Goal: Transaction & Acquisition: Purchase product/service

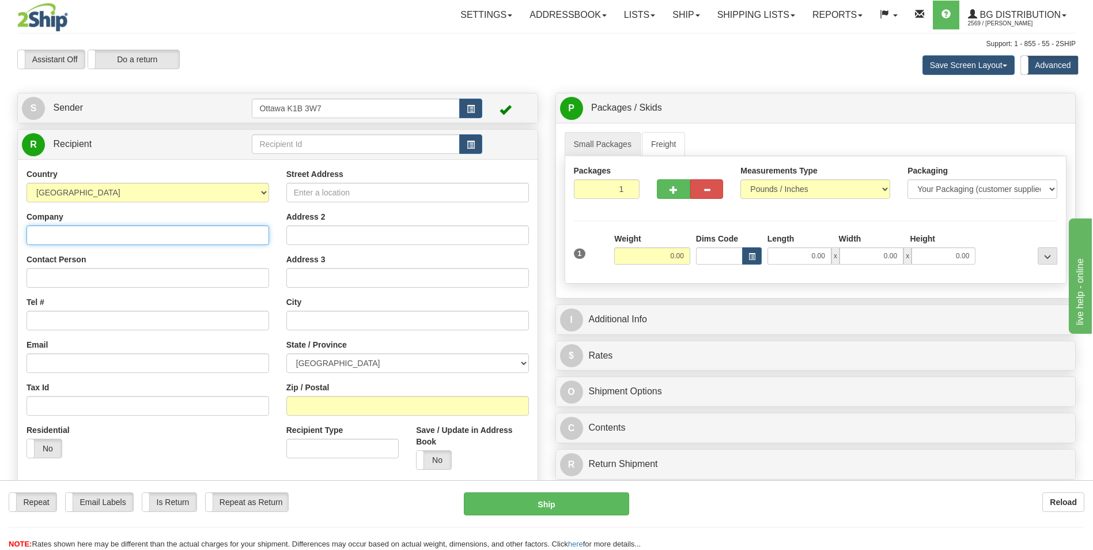
click at [160, 233] on input "Company" at bounding box center [147, 235] width 243 height 20
type input "[PERSON_NAME]"
drag, startPoint x: 81, startPoint y: 233, endPoint x: 2, endPoint y: 236, distance: 79.0
click at [0, 236] on html "Training Course Close Toggle navigation Settings Shipping Preferences New Sende…" at bounding box center [546, 275] width 1093 height 550
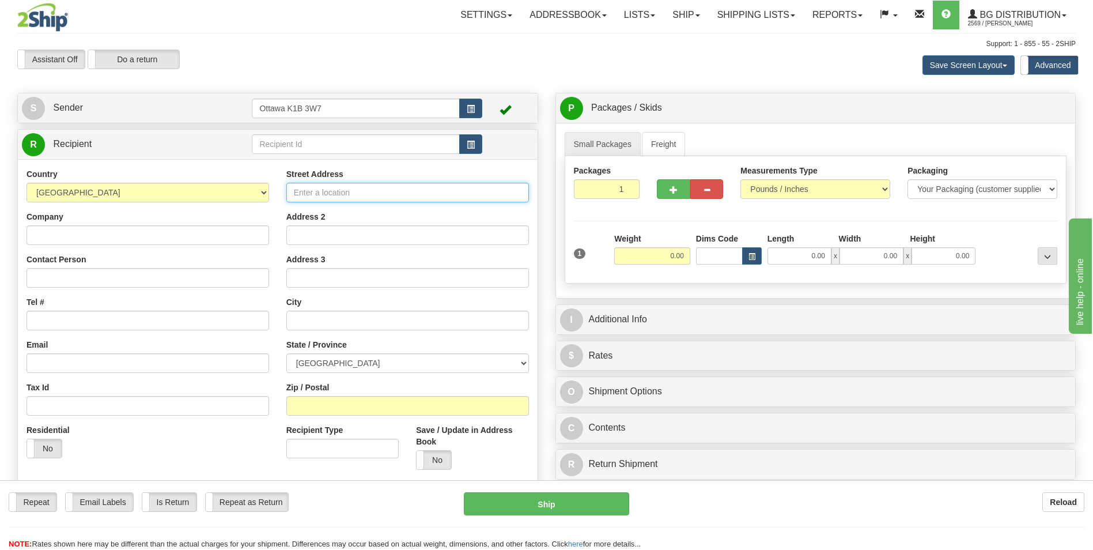
click at [361, 192] on input "Street Address" at bounding box center [407, 193] width 243 height 20
type input "[STREET_ADDRESS]"
click at [328, 321] on input "text" at bounding box center [407, 320] width 243 height 20
type input "WENDOVER"
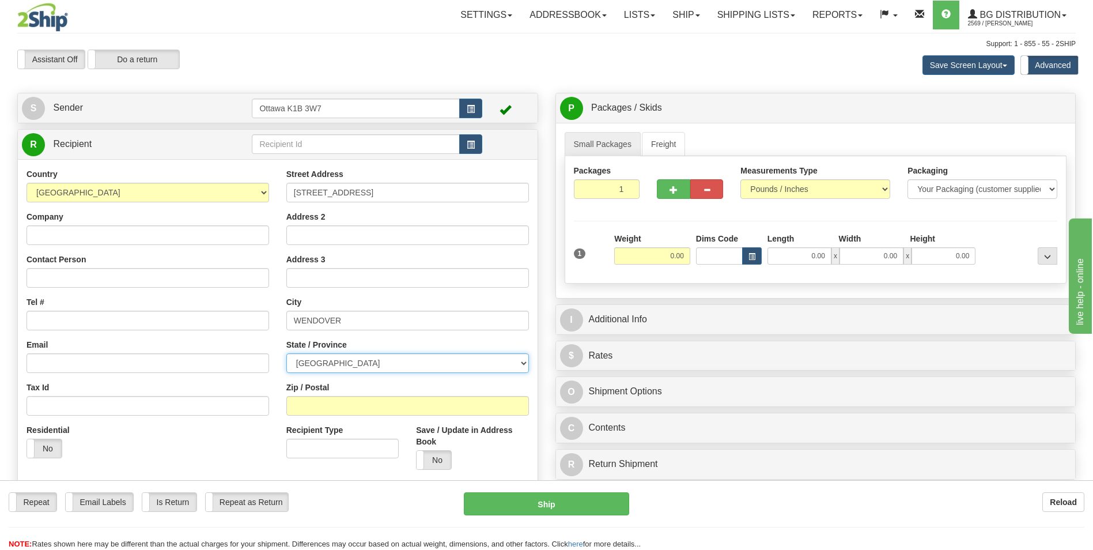
click at [381, 363] on select "[GEOGRAPHIC_DATA] [GEOGRAPHIC_DATA] [GEOGRAPHIC_DATA] [GEOGRAPHIC_DATA] [GEOGRA…" at bounding box center [407, 363] width 243 height 20
select select "ON"
click at [286, 353] on select "[GEOGRAPHIC_DATA] [GEOGRAPHIC_DATA] [GEOGRAPHIC_DATA] [GEOGRAPHIC_DATA] [GEOGRA…" at bounding box center [407, 363] width 243 height 20
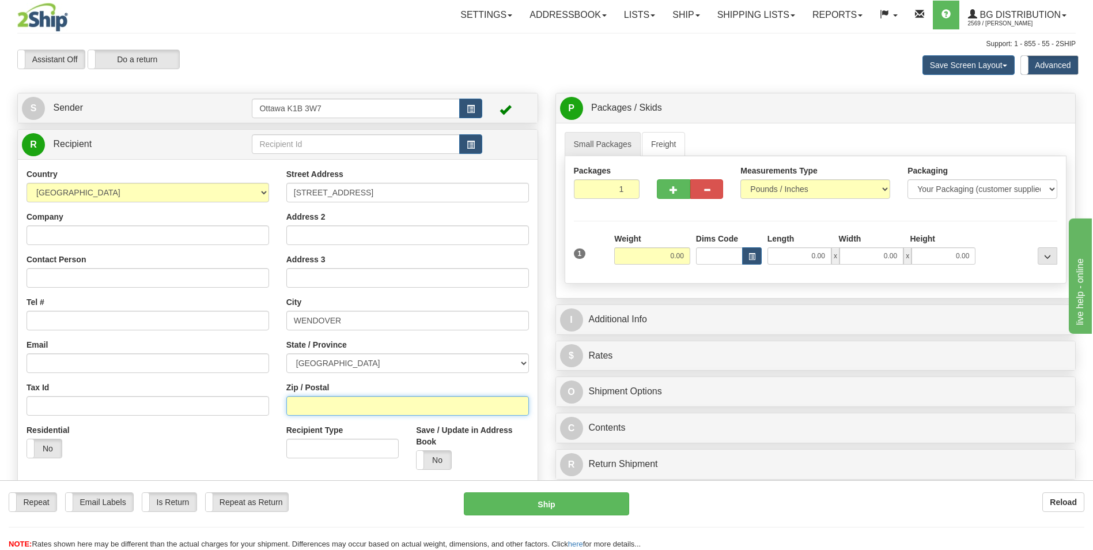
click at [342, 406] on input "Zip / Postal" at bounding box center [407, 406] width 243 height 20
type input "K0A3K0"
click at [199, 443] on div "Residential Yes No" at bounding box center [148, 445] width 260 height 43
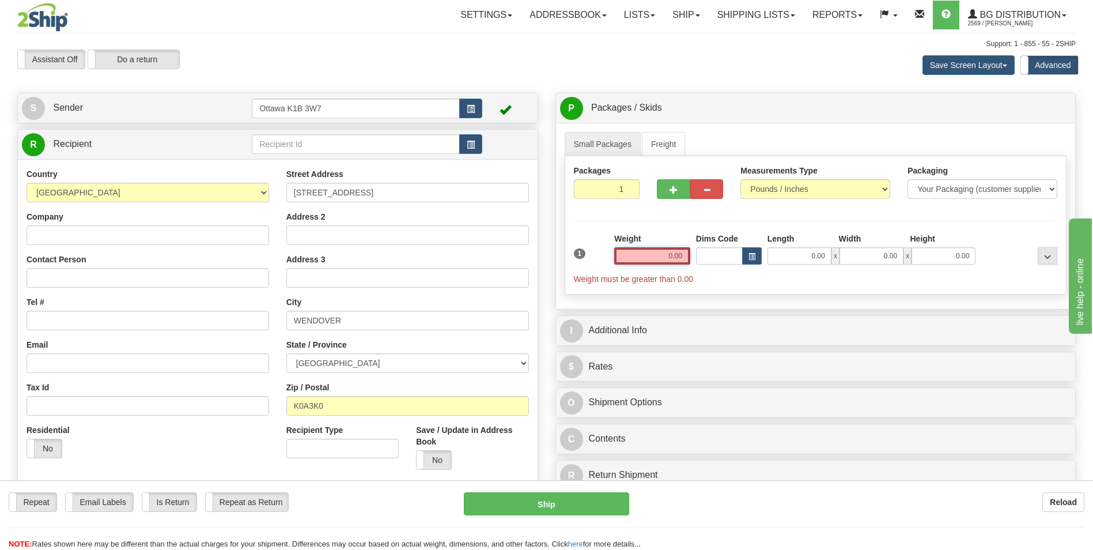
click at [656, 259] on input "0.00" at bounding box center [652, 255] width 76 height 17
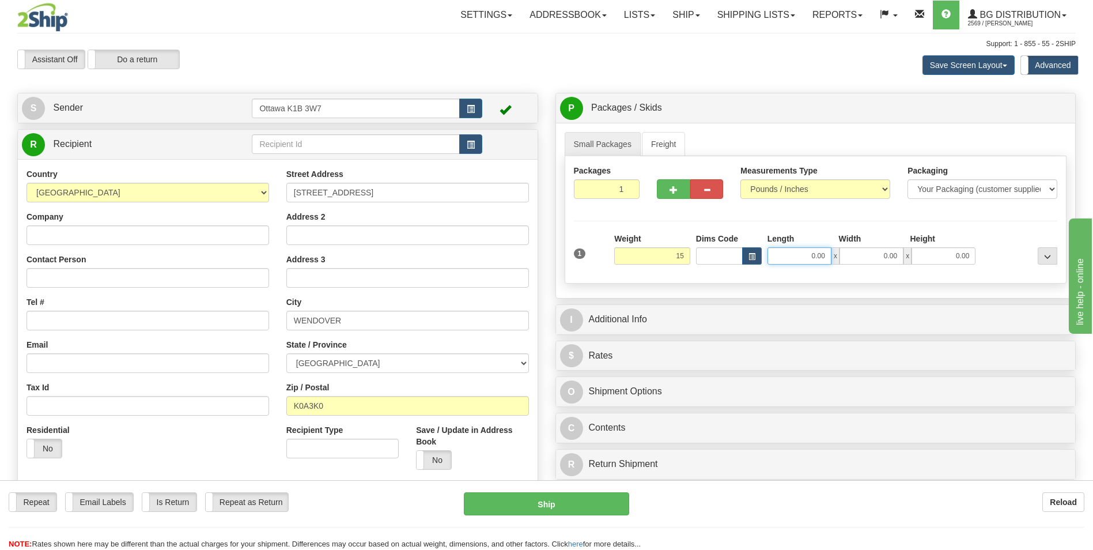
type input "15.00"
click at [812, 255] on input "0.00" at bounding box center [799, 255] width 64 height 17
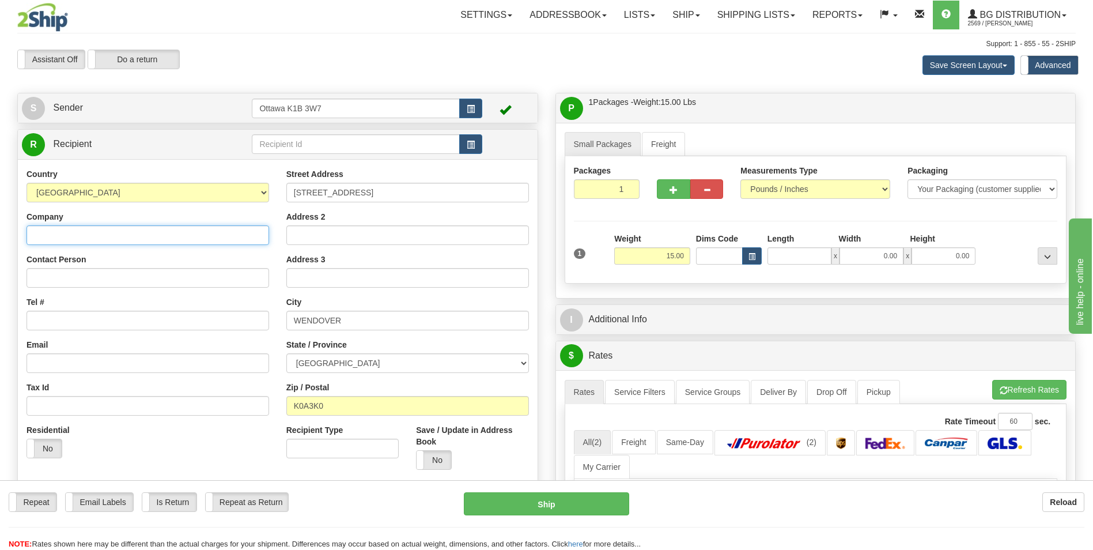
type input "0.00"
click at [92, 232] on input "Company" at bounding box center [147, 235] width 243 height 20
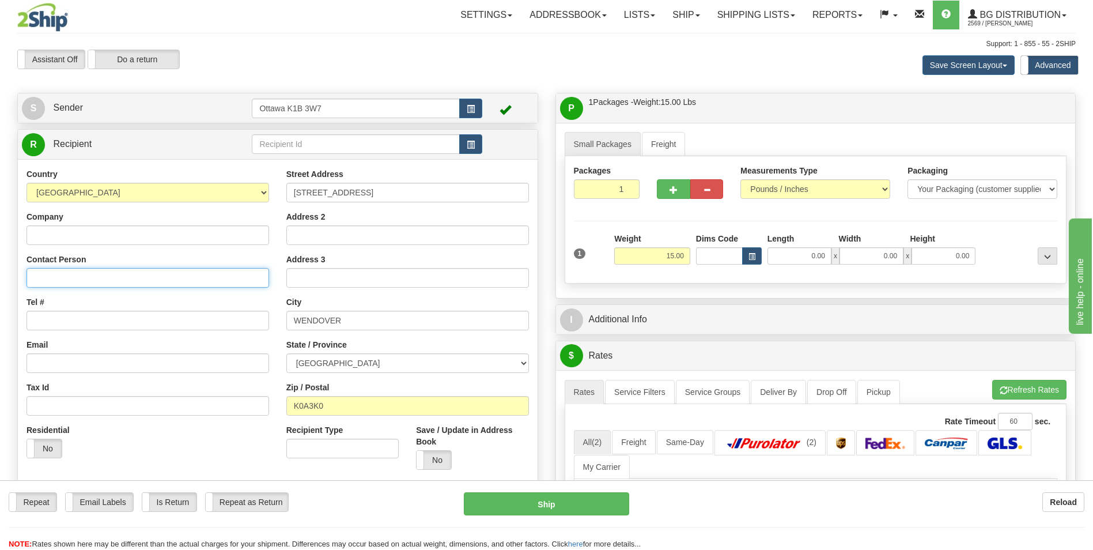
click at [86, 282] on input "Contact Person" at bounding box center [147, 278] width 243 height 20
type input "[PHONE_NUMBER]"
drag, startPoint x: 115, startPoint y: 281, endPoint x: 1, endPoint y: 273, distance: 113.8
click at [0, 279] on html "Training Course Close Toggle navigation Settings Shipping Preferences New Sende…" at bounding box center [546, 275] width 1093 height 550
click at [74, 316] on input "Tel #" at bounding box center [147, 320] width 243 height 20
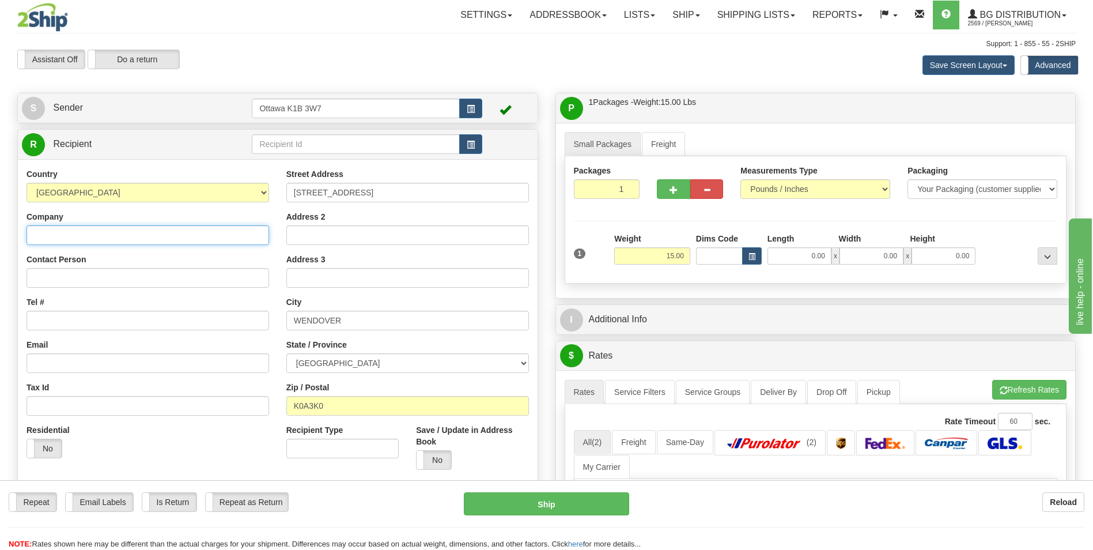
click at [74, 238] on input "Company" at bounding box center [147, 235] width 243 height 20
type input "J"
type input "RESIDENTIAL"
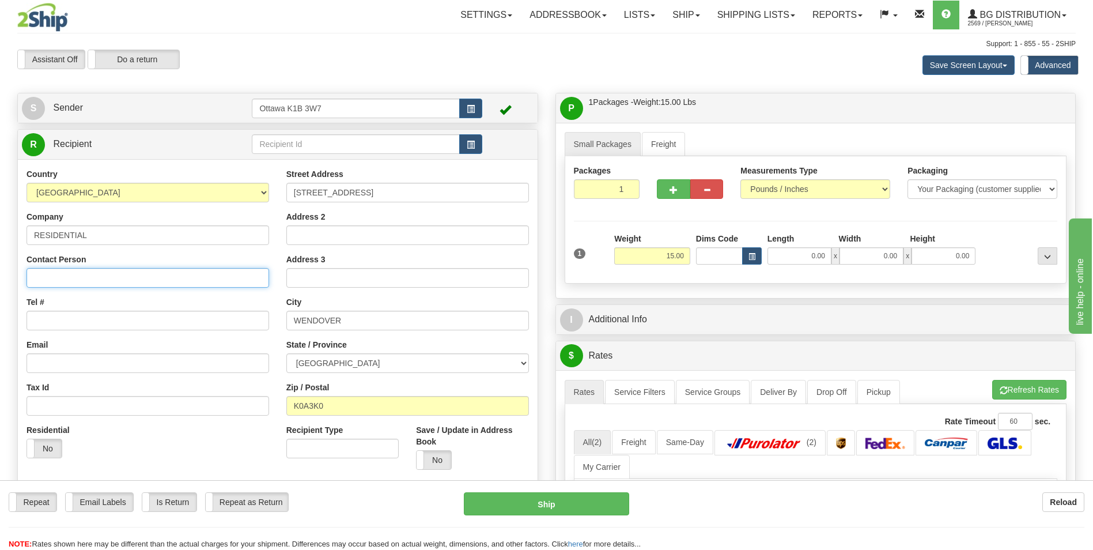
click at [130, 276] on input "Contact Person" at bounding box center [147, 278] width 243 height 20
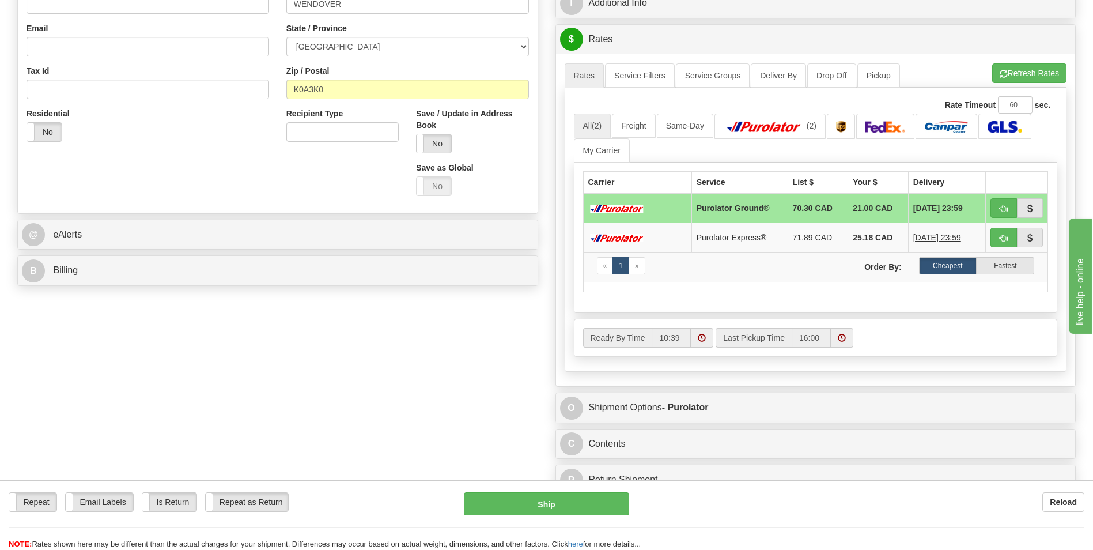
scroll to position [288, 0]
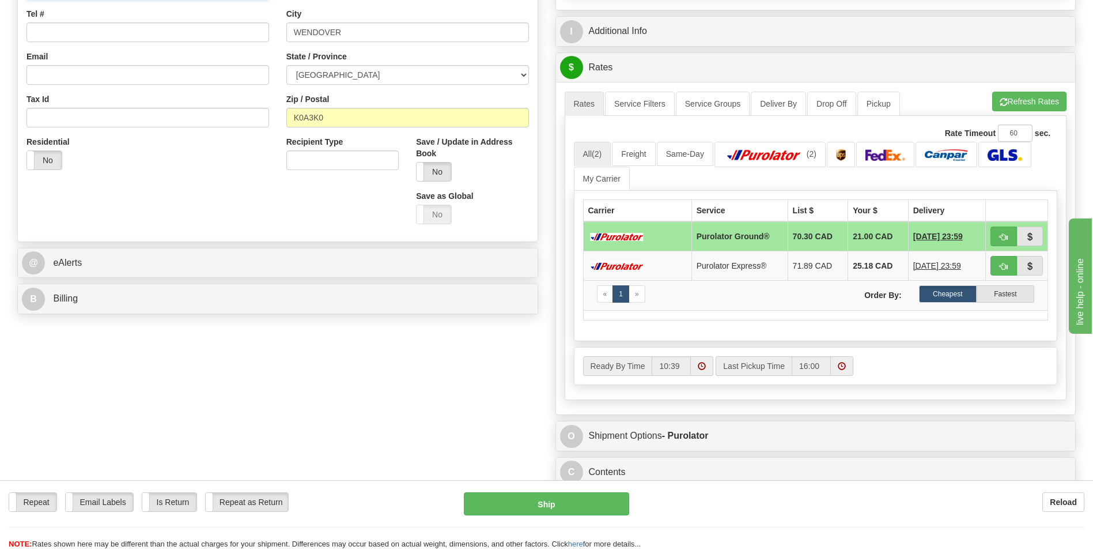
type input "[PERSON_NAME]"
click at [96, 28] on input "Tel #" at bounding box center [147, 32] width 243 height 20
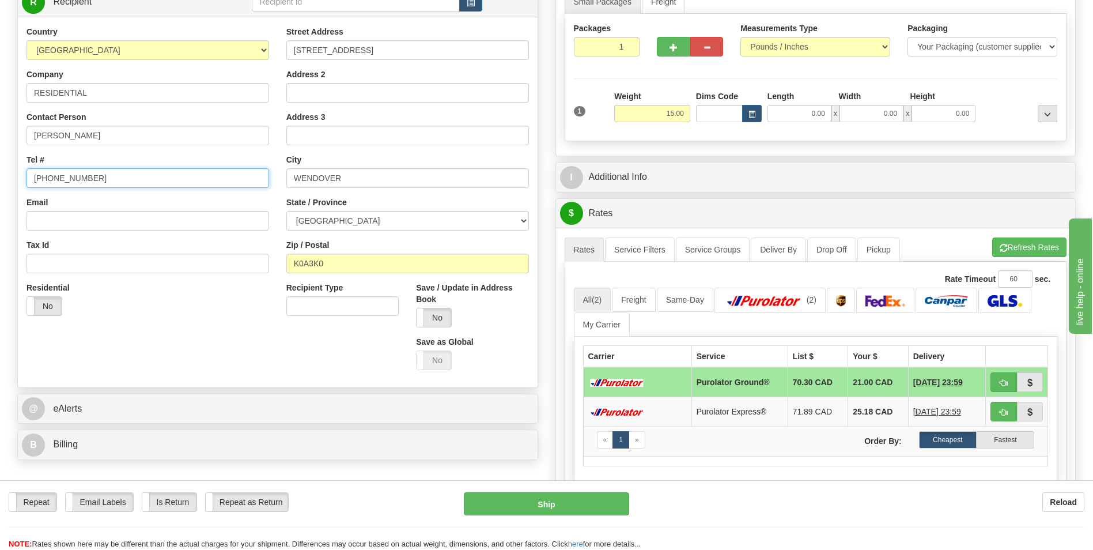
scroll to position [115, 0]
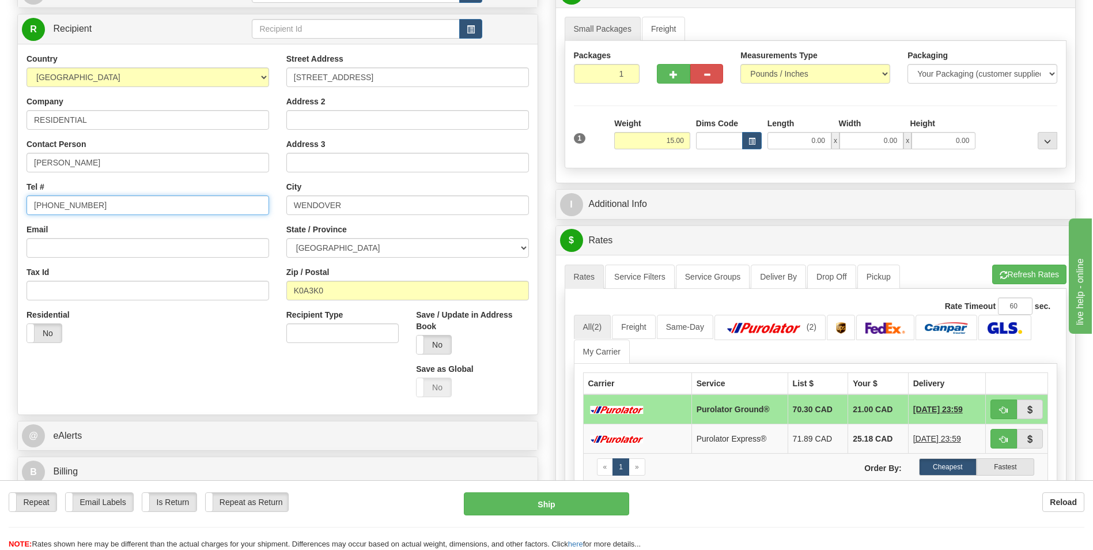
type input "[PHONE_NUMBER]"
click at [806, 144] on input "0.00" at bounding box center [799, 140] width 64 height 17
type input "19.00"
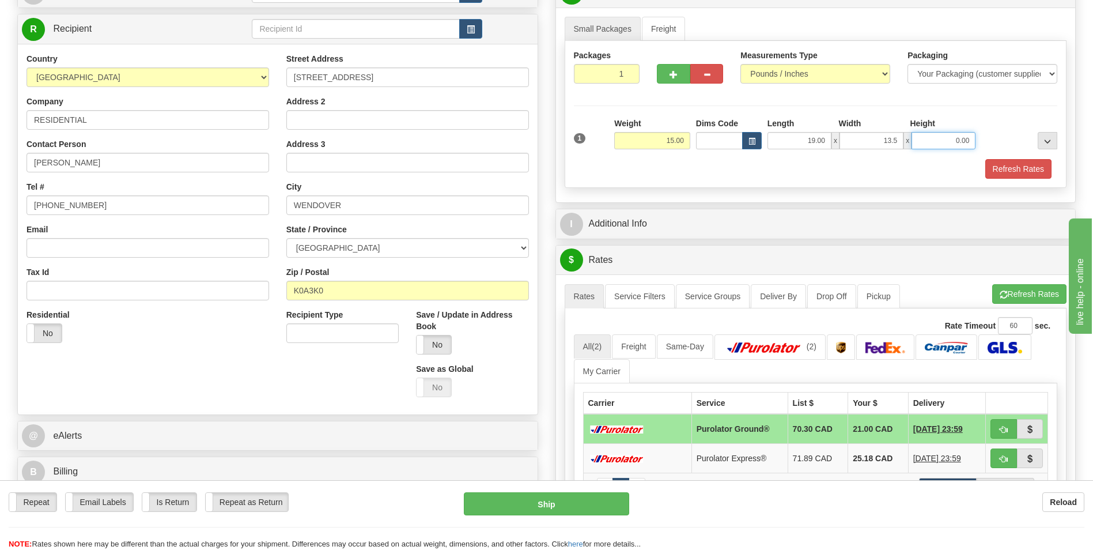
type input "13.50"
click at [803, 196] on div "Small Packages Freight Packages 1 1 Measurements Type" at bounding box center [816, 104] width 520 height 195
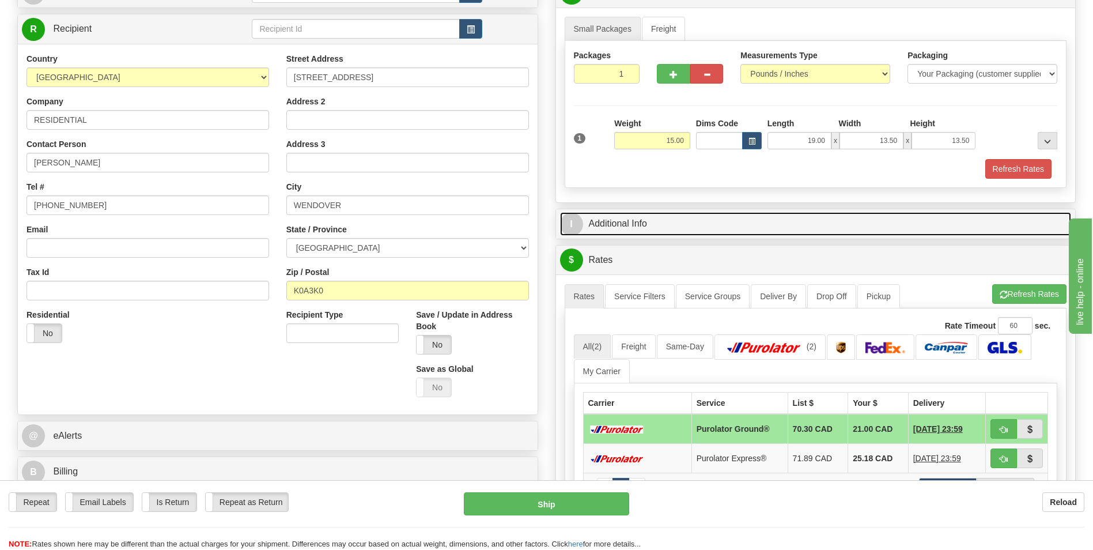
click at [614, 219] on link "I Additional Info" at bounding box center [816, 224] width 512 height 24
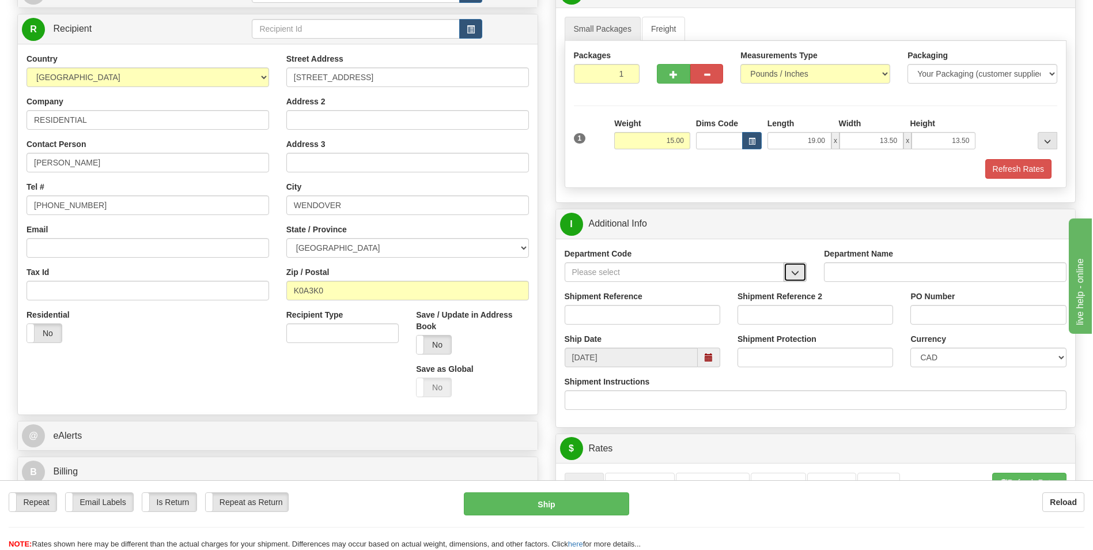
click at [790, 273] on button "button" at bounding box center [794, 272] width 23 height 20
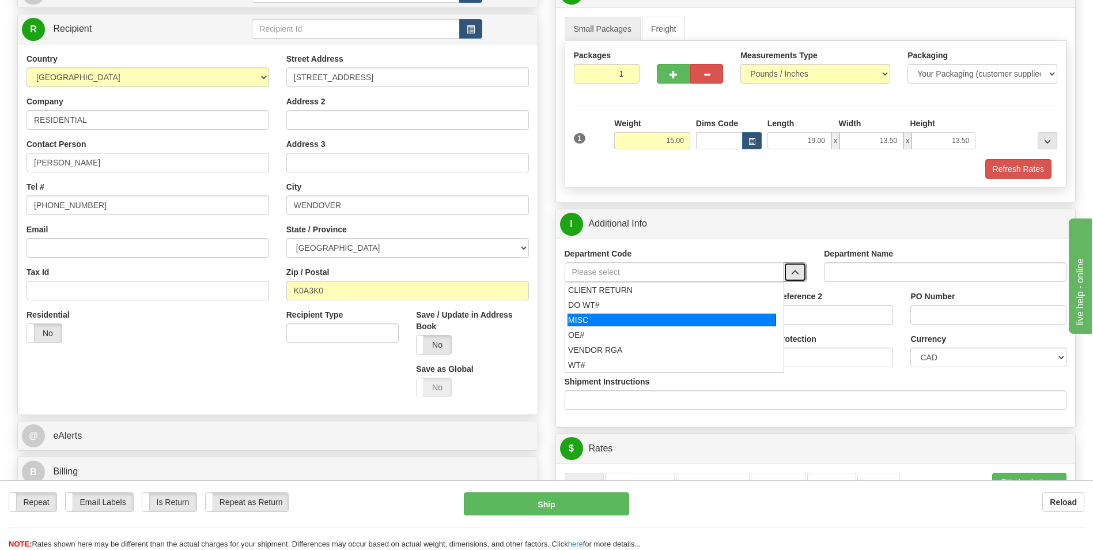
click at [586, 324] on div "MISC" at bounding box center [671, 319] width 209 height 13
type input "MISC"
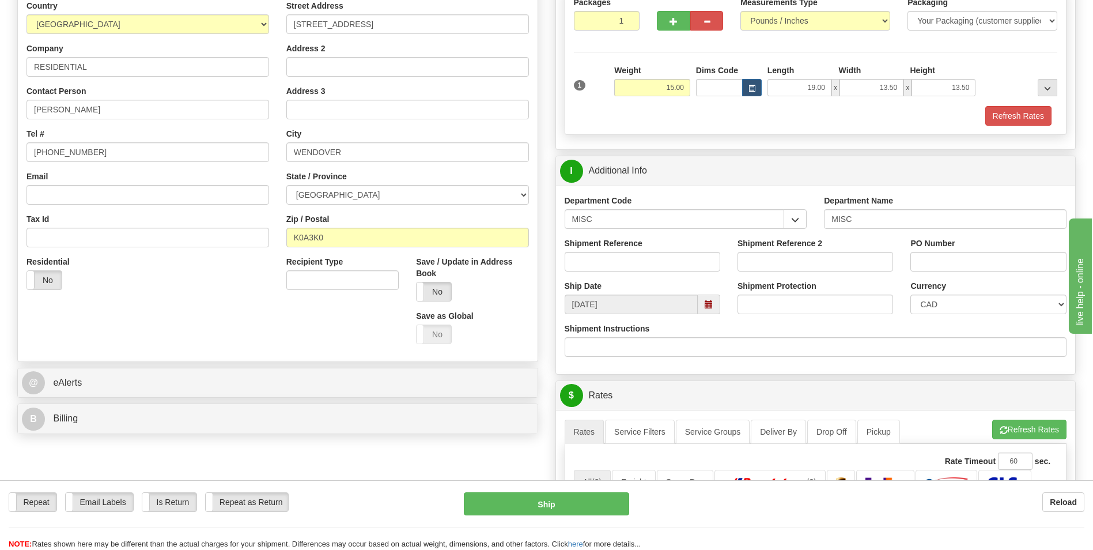
scroll to position [173, 0]
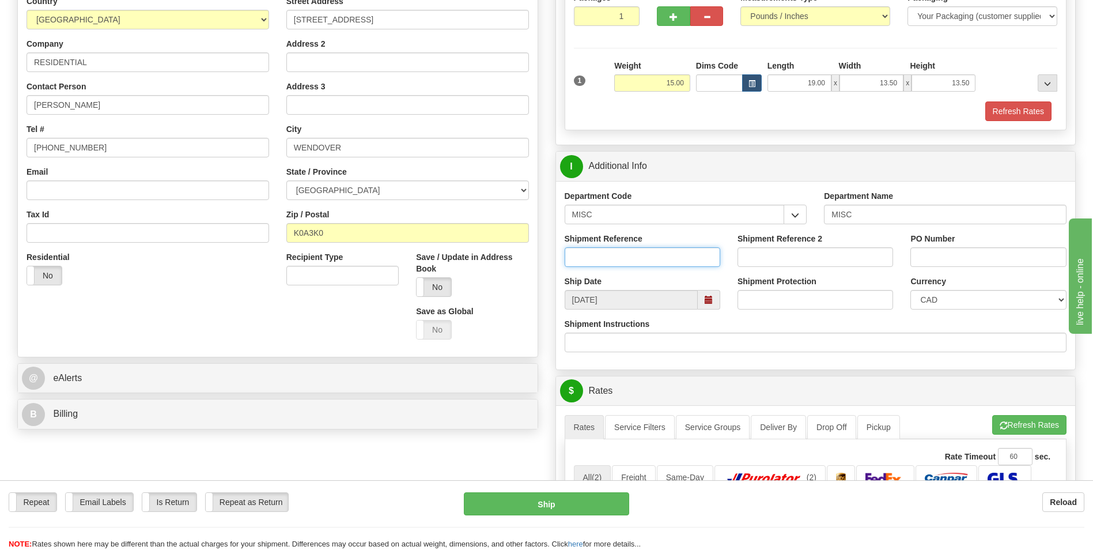
click at [604, 259] on input "Shipment Reference" at bounding box center [643, 257] width 156 height 20
type input "p"
drag, startPoint x: 654, startPoint y: 257, endPoint x: 424, endPoint y: 241, distance: 231.0
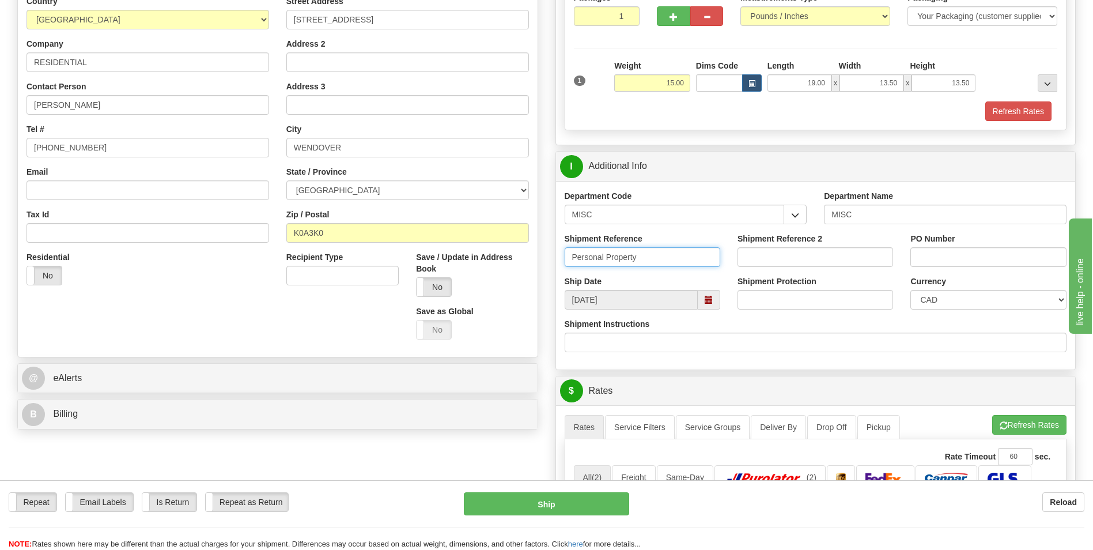
type input "Personal Property"
click at [959, 263] on input "PO Number" at bounding box center [988, 257] width 156 height 20
paste input "Personal Property"
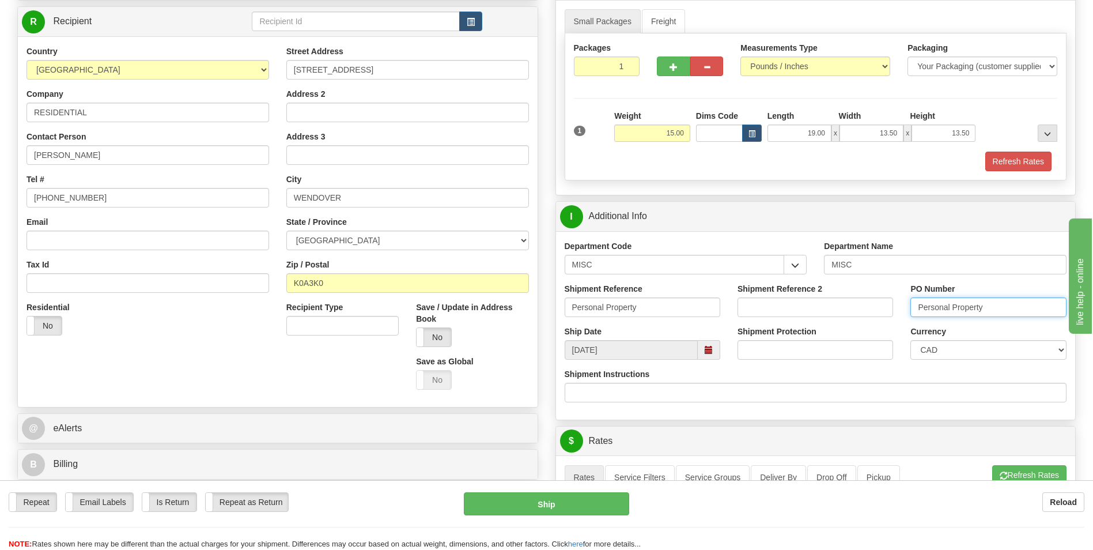
scroll to position [230, 0]
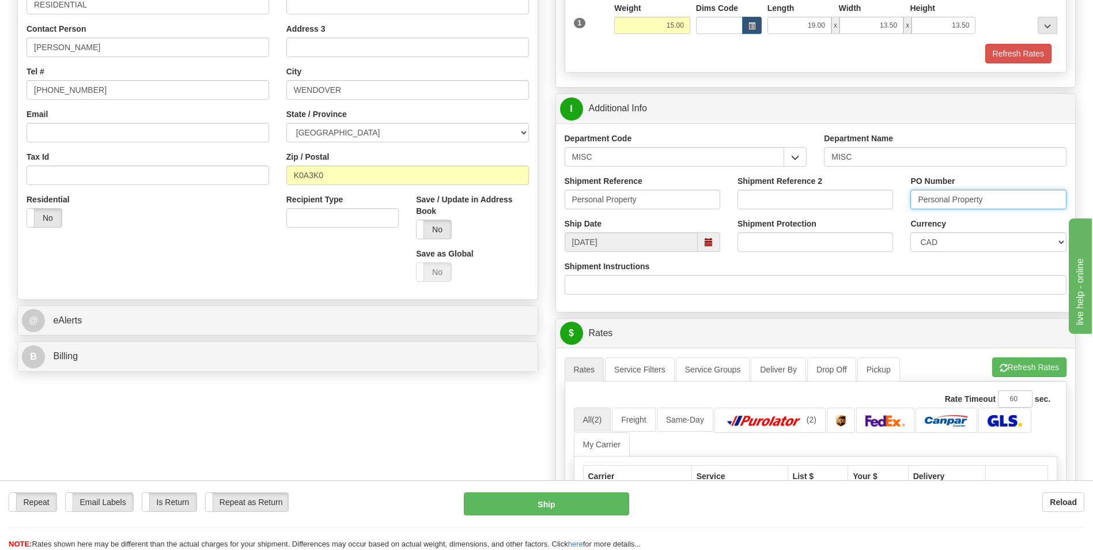
drag, startPoint x: 1007, startPoint y: 204, endPoint x: 952, endPoint y: 203, distance: 54.7
click at [952, 203] on input "Personal Property" at bounding box center [988, 200] width 156 height 20
type input "Personal"
click at [672, 196] on input "Personal Property" at bounding box center [643, 200] width 156 height 20
type input "Personal"
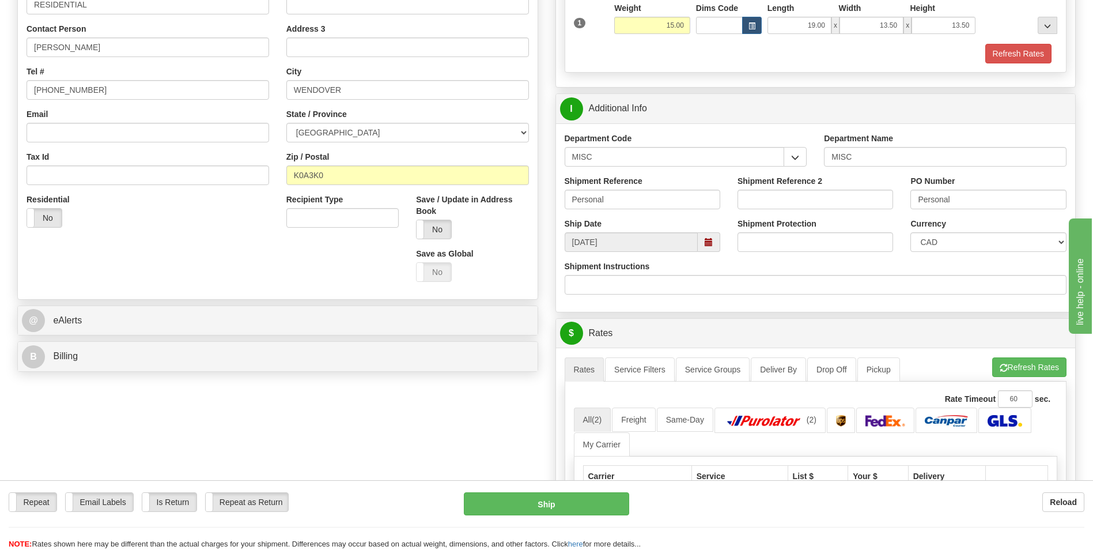
click at [447, 432] on div "Create a label for the return Create Pickup Without Label S" at bounding box center [546, 328] width 1075 height 932
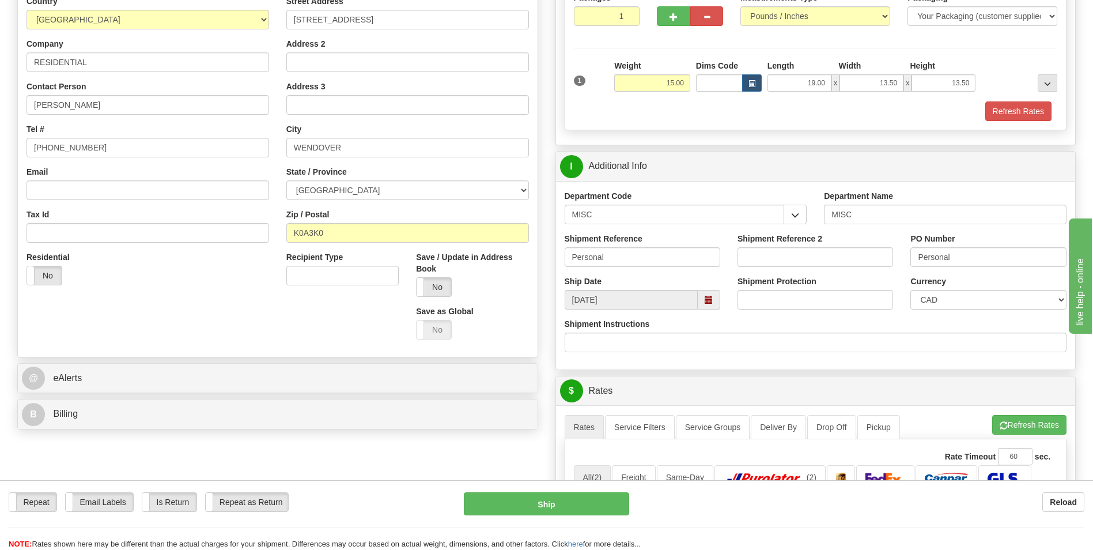
click at [286, 437] on div "Create a label for the return Create Pickup Without Label S" at bounding box center [546, 386] width 1075 height 932
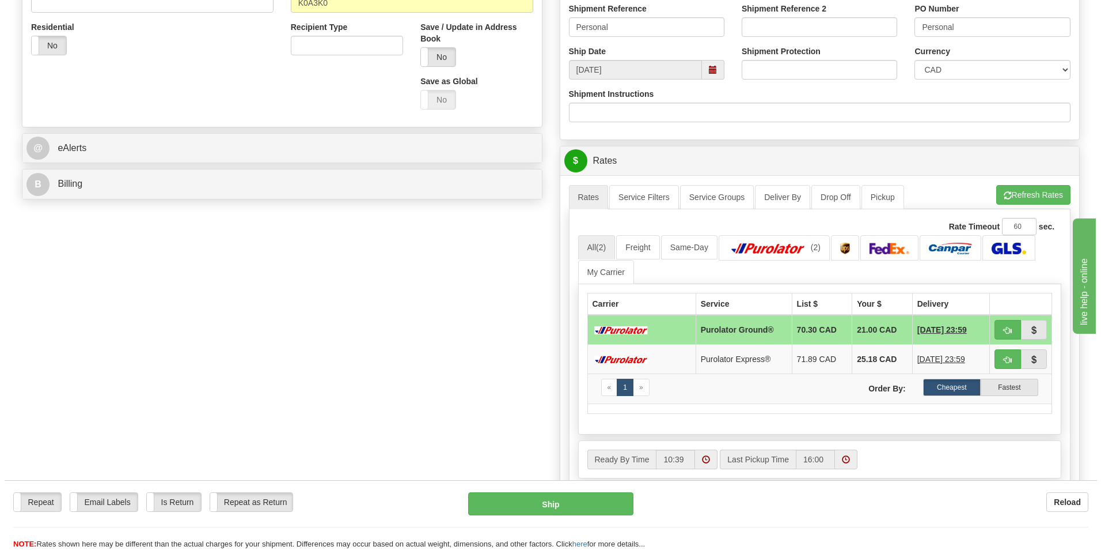
scroll to position [403, 0]
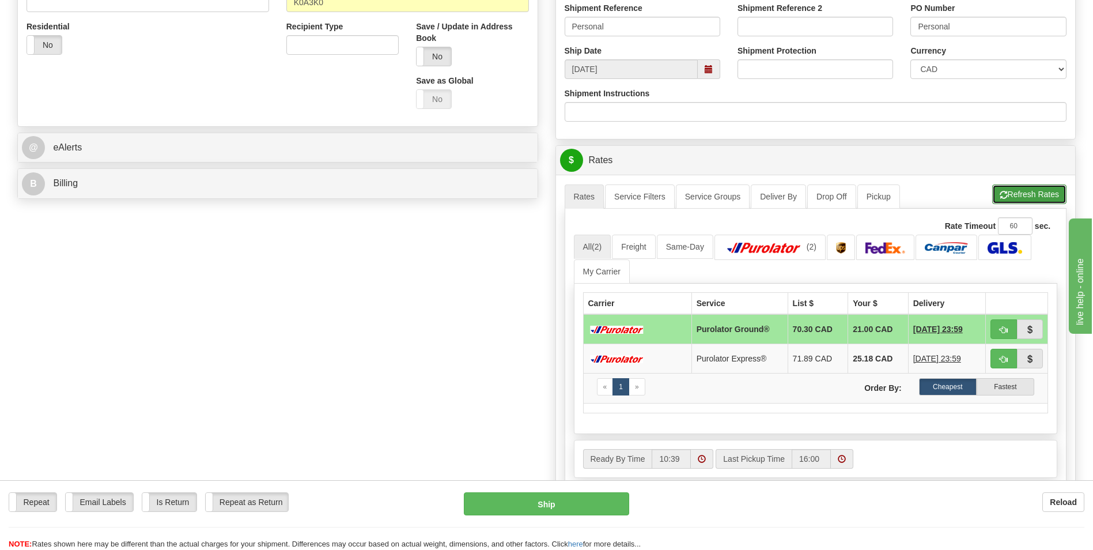
click at [1033, 188] on button "Refresh Rates" at bounding box center [1029, 194] width 74 height 20
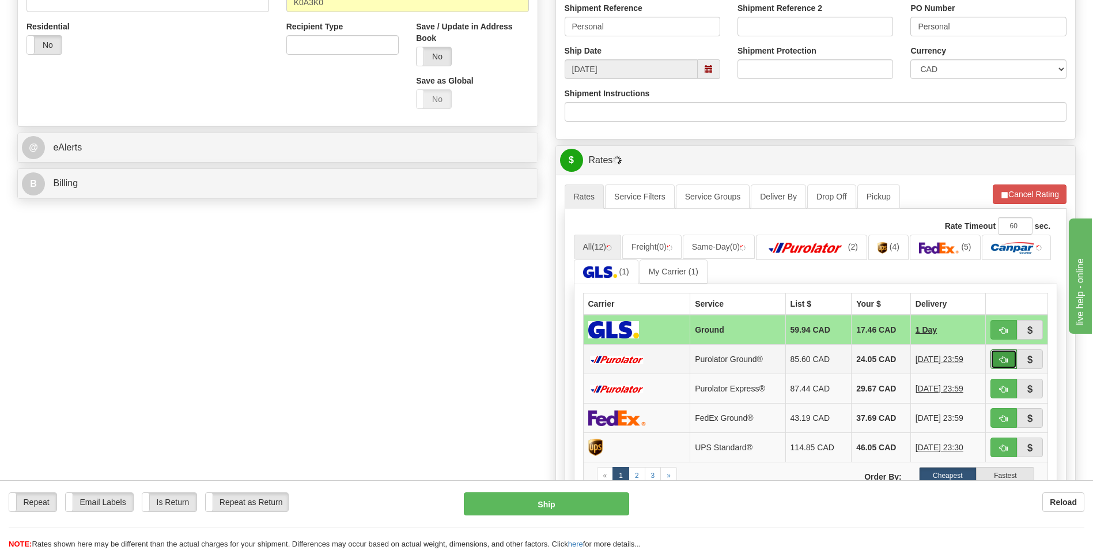
click at [1002, 360] on span "button" at bounding box center [1003, 359] width 8 height 7
click at [1000, 359] on span "button" at bounding box center [1003, 359] width 8 height 7
type input "260"
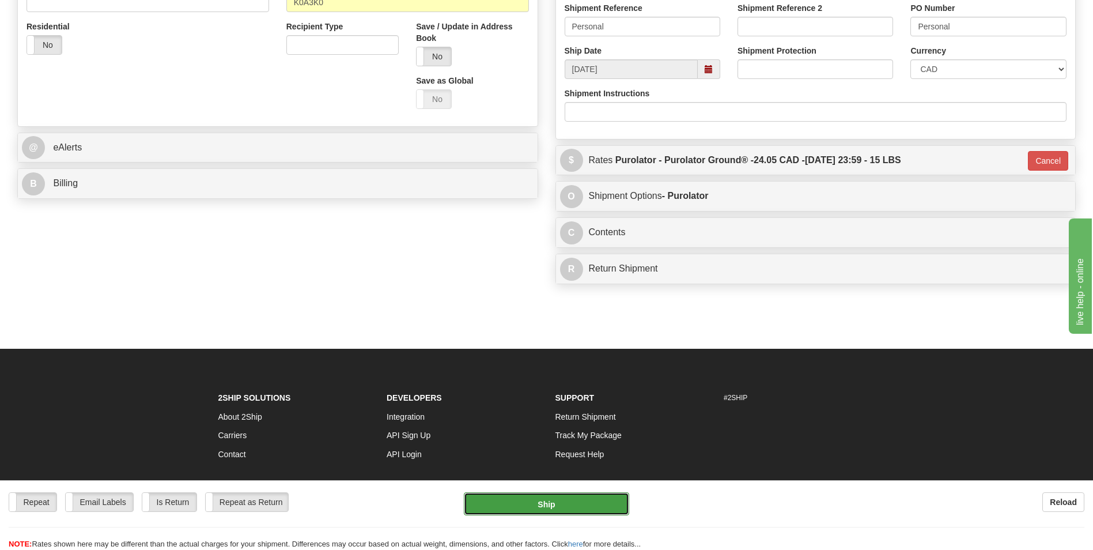
click at [541, 506] on button "Ship" at bounding box center [546, 503] width 165 height 23
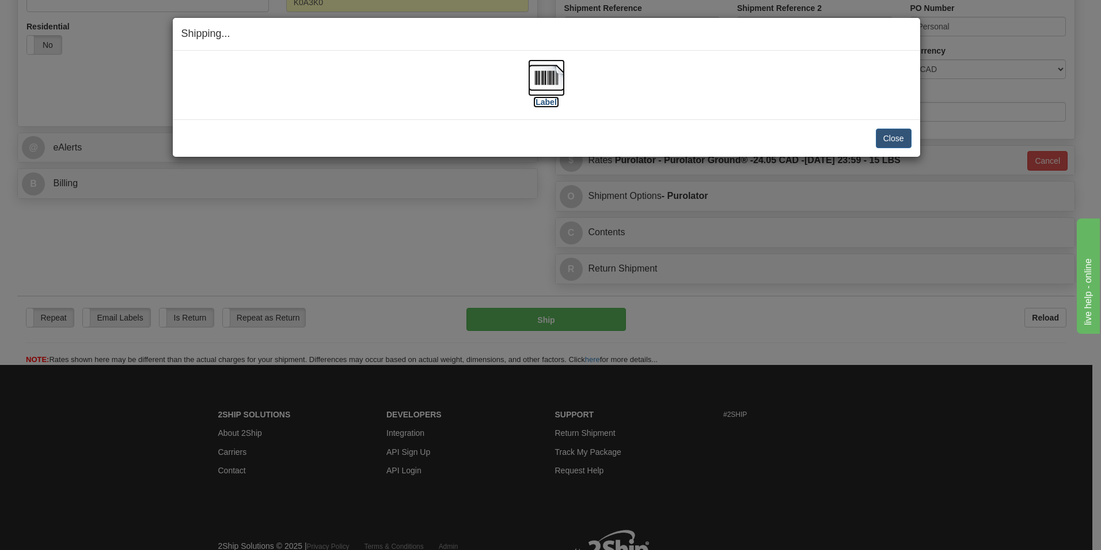
click at [552, 101] on label "[Label]" at bounding box center [546, 102] width 26 height 12
